Goal: Transaction & Acquisition: Book appointment/travel/reservation

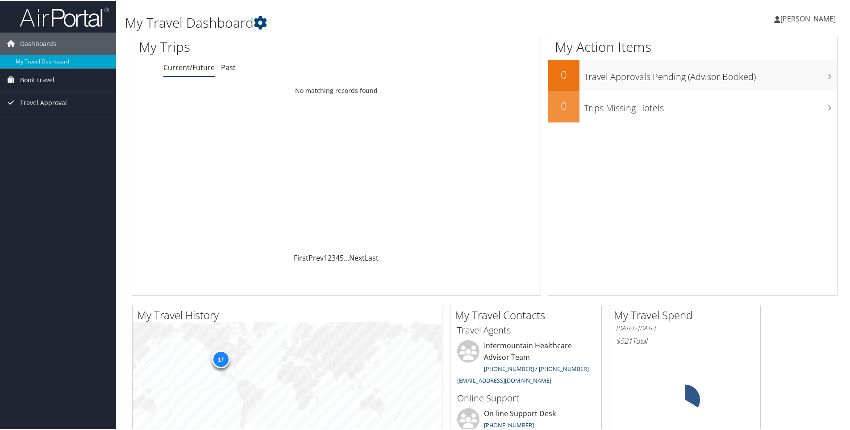
click at [54, 74] on span "Book Travel" at bounding box center [37, 79] width 34 height 22
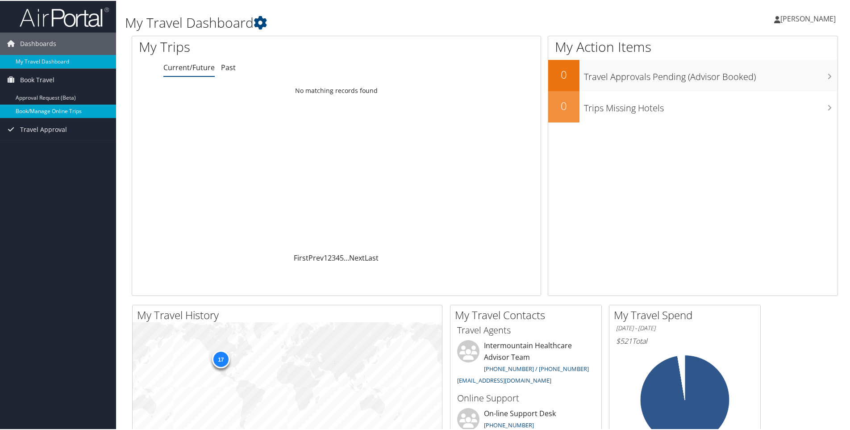
click at [46, 106] on link "Book/Manage Online Trips" at bounding box center [58, 110] width 116 height 13
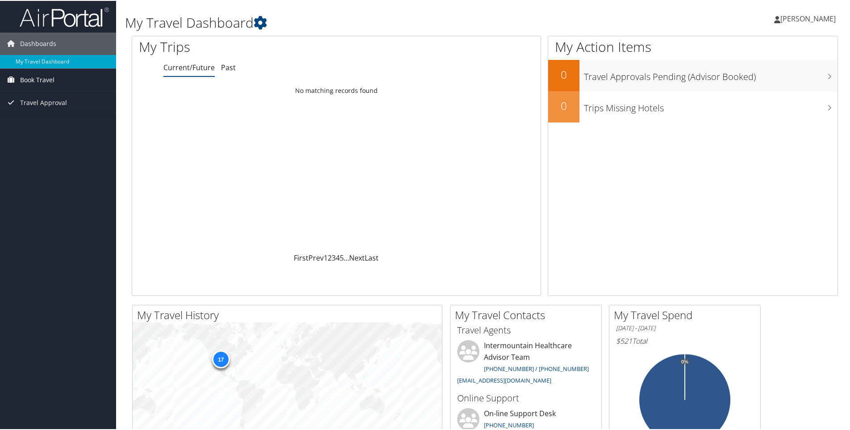
click at [62, 75] on link "Book Travel" at bounding box center [58, 79] width 116 height 22
click at [62, 112] on link "Book/Manage Online Trips" at bounding box center [58, 110] width 116 height 13
click at [83, 114] on link "Book/Manage Online Trips" at bounding box center [58, 110] width 116 height 13
click at [66, 110] on link "Book/Manage Online Trips" at bounding box center [58, 110] width 116 height 13
